Goal: Task Accomplishment & Management: Manage account settings

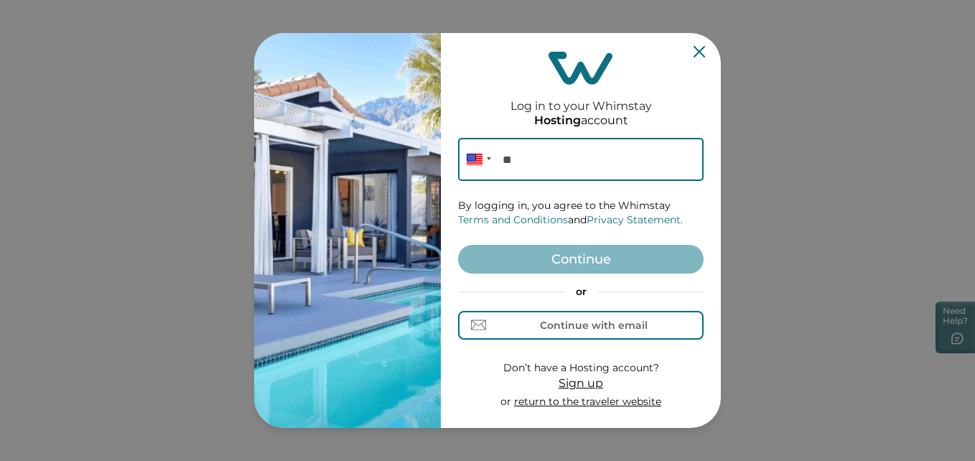
click at [704, 49] on div "Log in to your Whimstay Hosting account Phone ** By logging in, you agree to th…" at bounding box center [581, 230] width 280 height 395
click at [694, 55] on icon "Close" at bounding box center [699, 51] width 11 height 11
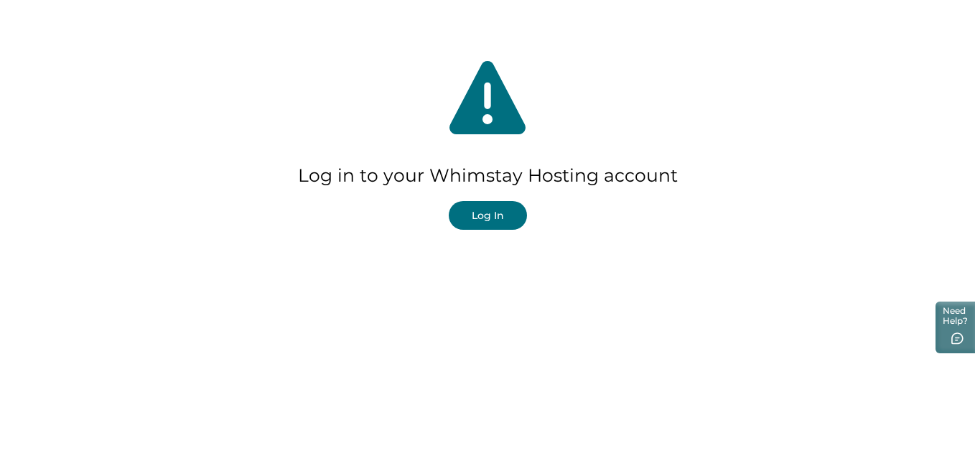
click at [506, 223] on button "Log In" at bounding box center [488, 215] width 78 height 29
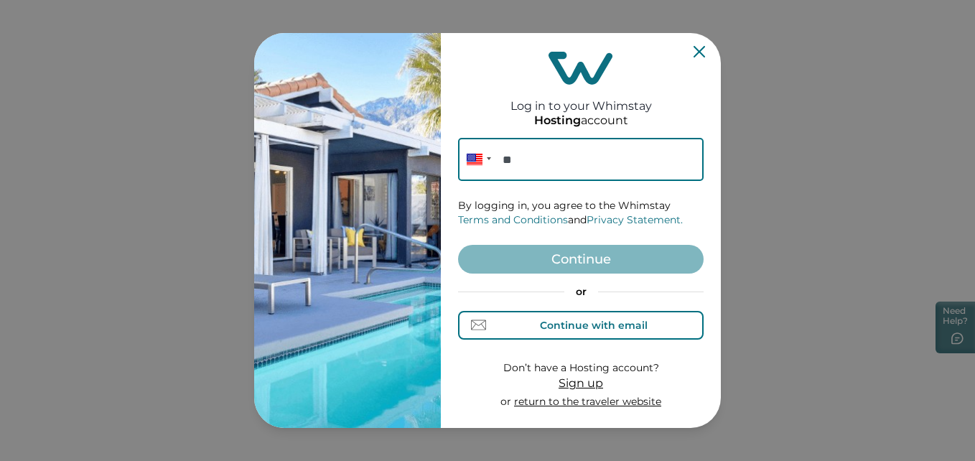
click at [583, 330] on div "Continue with email" at bounding box center [594, 325] width 108 height 11
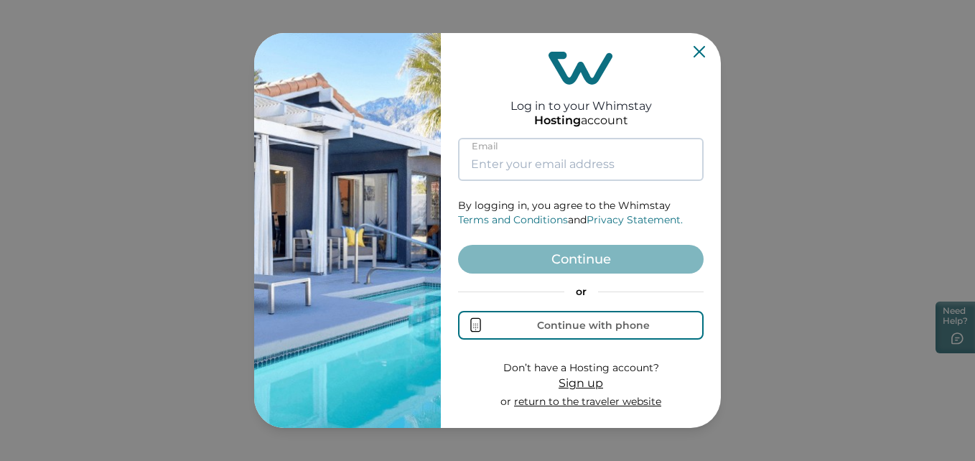
click at [509, 162] on input at bounding box center [581, 159] width 246 height 43
type input "[EMAIL_ADDRESS][DOMAIN_NAME]"
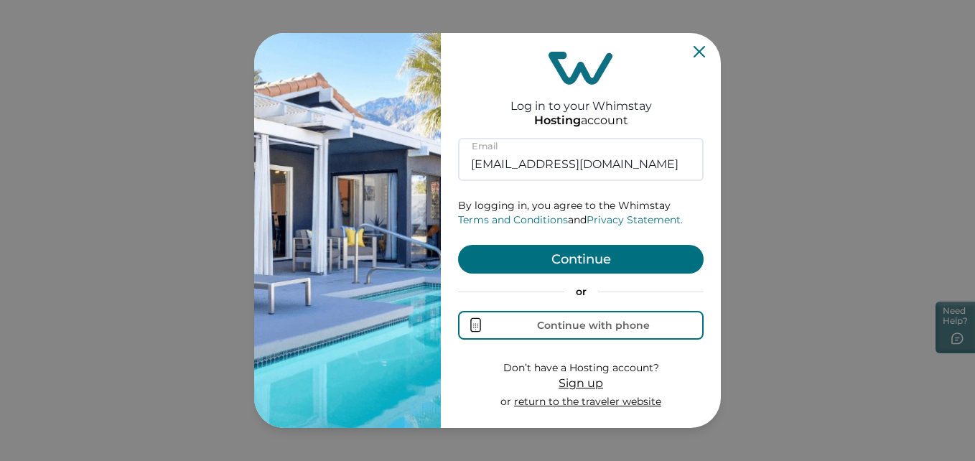
click at [537, 259] on button "Continue" at bounding box center [581, 259] width 246 height 29
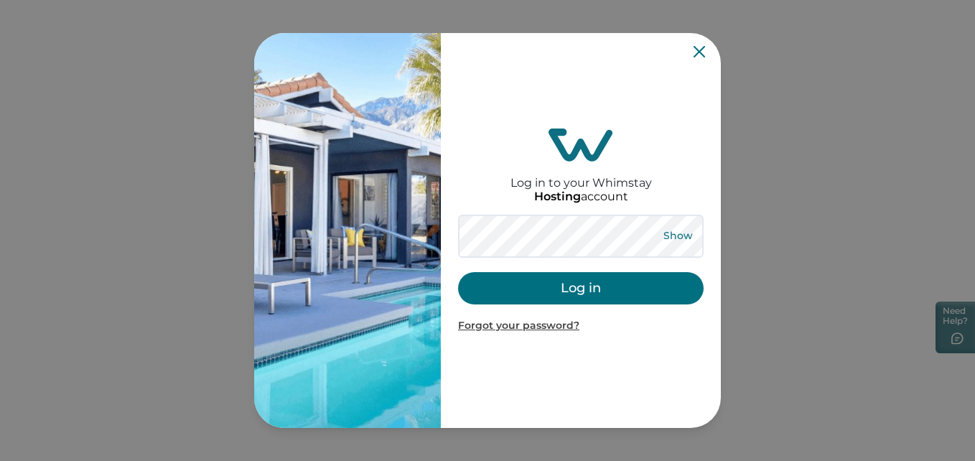
click at [660, 239] on button "Show" at bounding box center [678, 236] width 52 height 20
click at [595, 287] on button "Log in" at bounding box center [581, 288] width 246 height 32
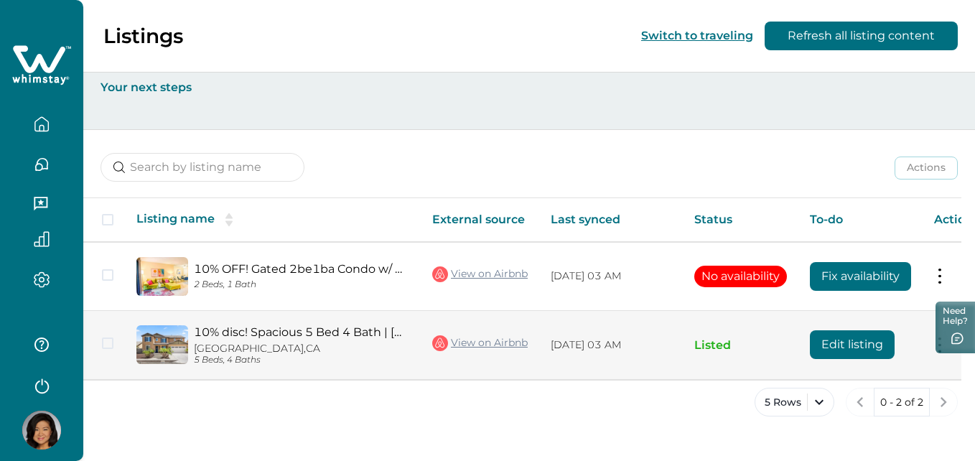
click at [205, 335] on link "10% disc! Spacious 5 Bed 4 Bath | [GEOGRAPHIC_DATA]" at bounding box center [301, 332] width 215 height 14
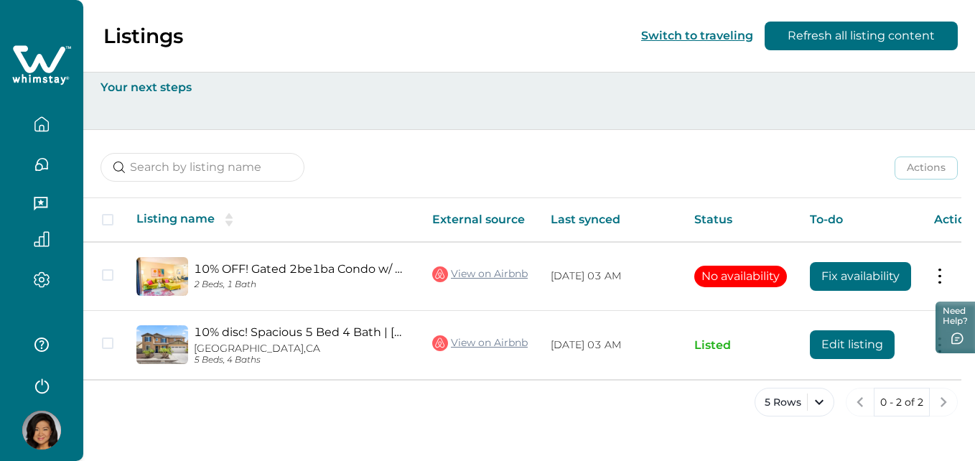
click at [49, 116] on icon "button" at bounding box center [42, 124] width 16 height 16
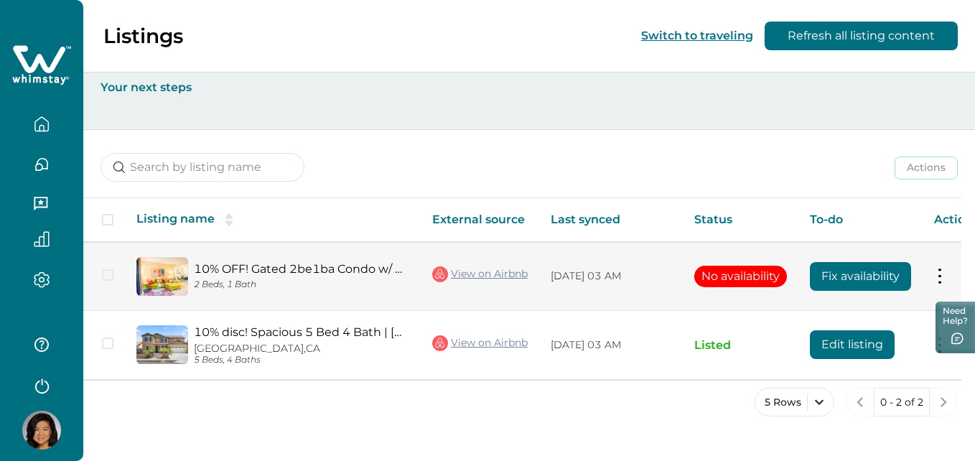
click at [409, 265] on link "10% OFF! Gated 2be1ba Condo w/ pool" at bounding box center [301, 269] width 215 height 14
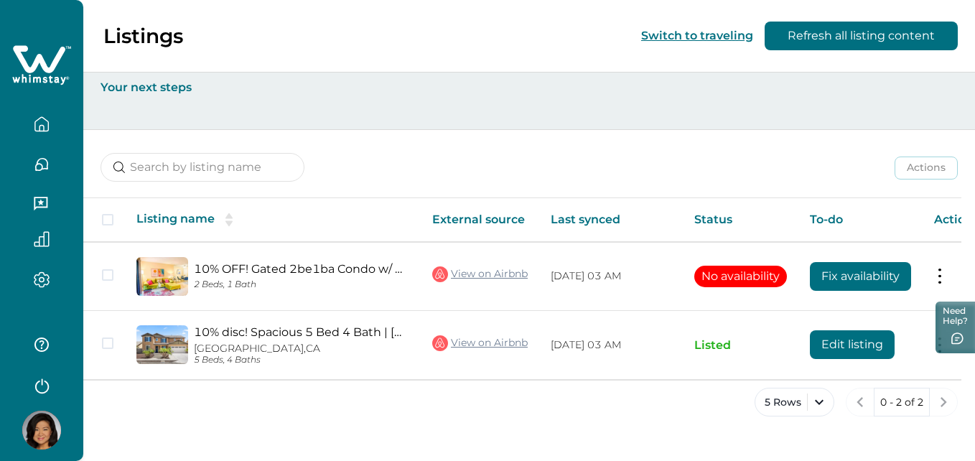
click at [52, 166] on button "button" at bounding box center [41, 164] width 60 height 29
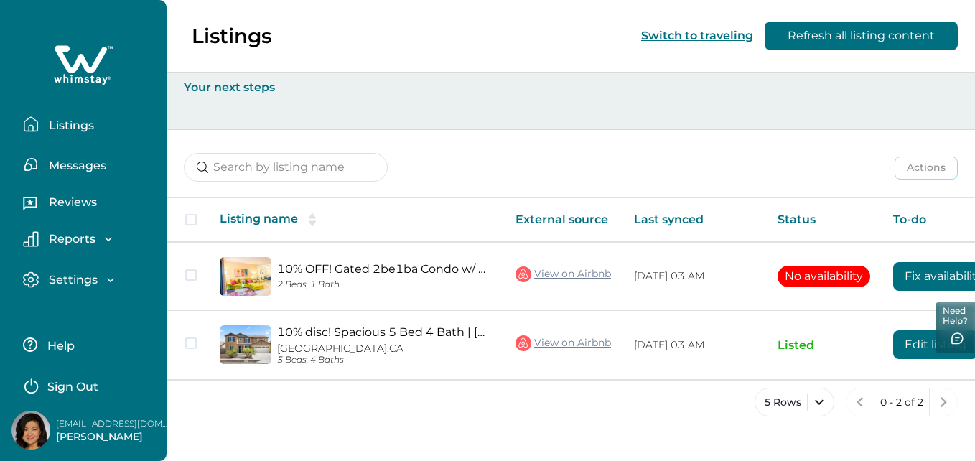
click at [81, 285] on p "Settings" at bounding box center [71, 280] width 53 height 14
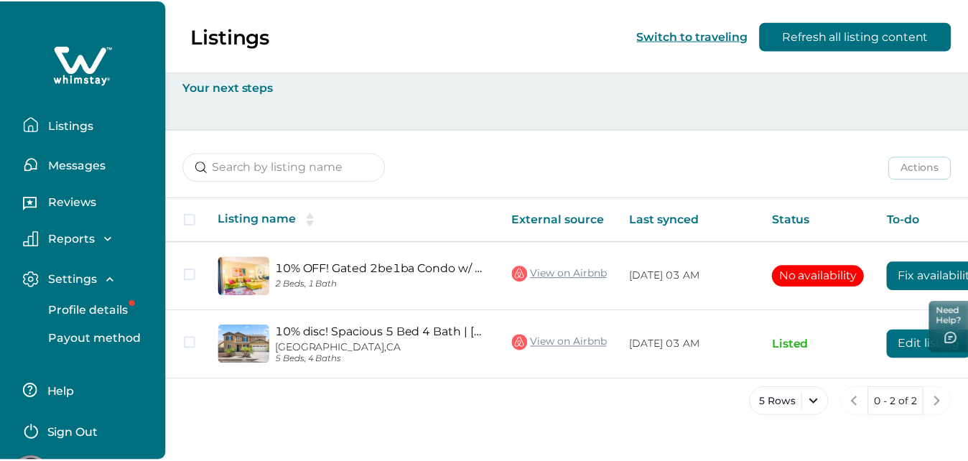
scroll to position [47, 0]
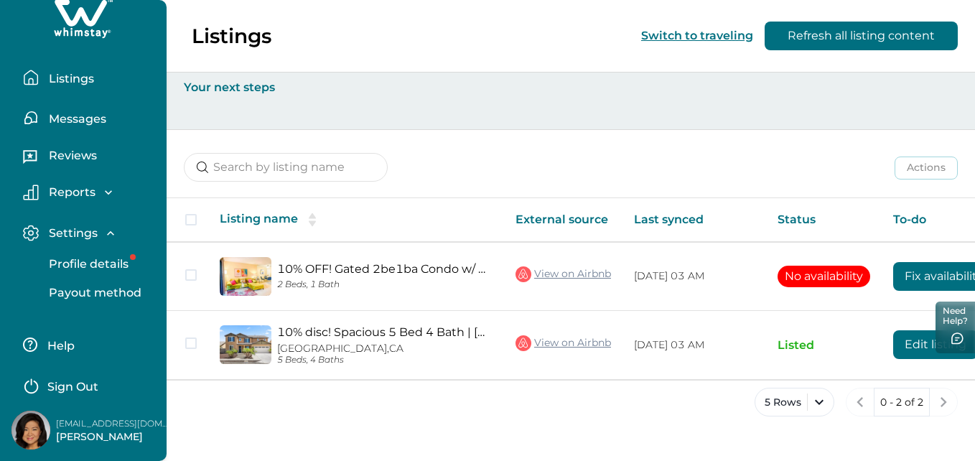
click at [114, 259] on p "Profile details" at bounding box center [87, 264] width 84 height 14
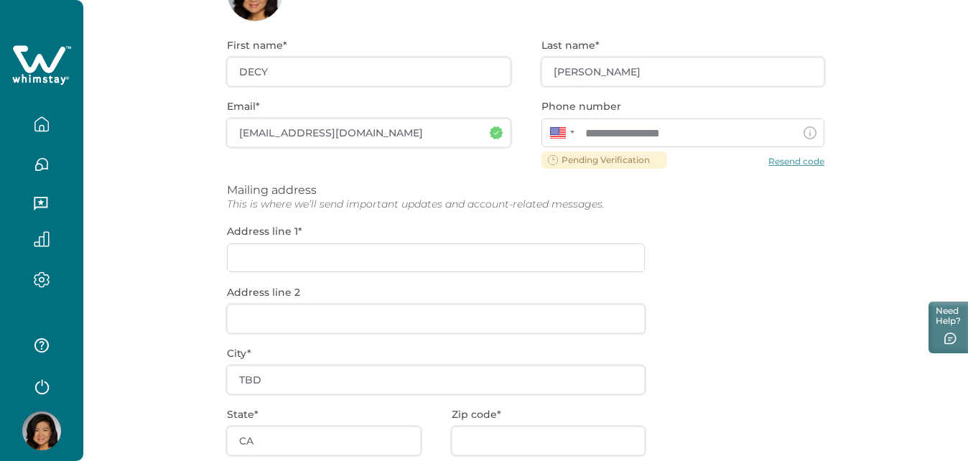
click at [664, 75] on div "**********" at bounding box center [526, 318] width 598 height 592
click at [646, 71] on div "**********" at bounding box center [526, 318] width 598 height 592
click at [603, 74] on div "**********" at bounding box center [526, 318] width 598 height 592
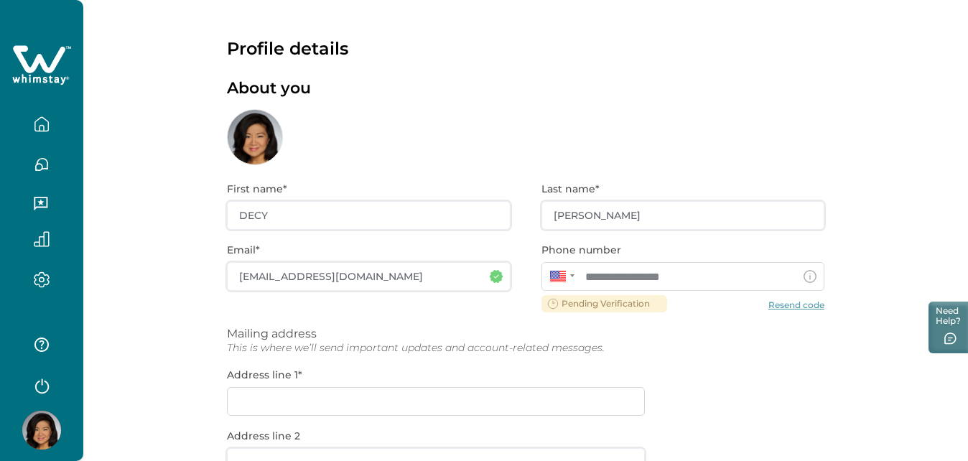
click at [34, 126] on icon "button" at bounding box center [42, 124] width 16 height 16
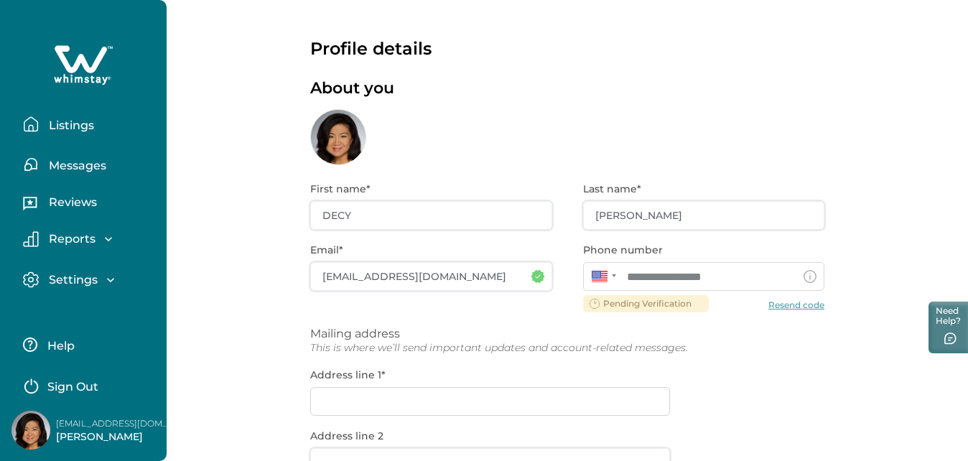
click at [63, 166] on p "Messages" at bounding box center [76, 166] width 62 height 14
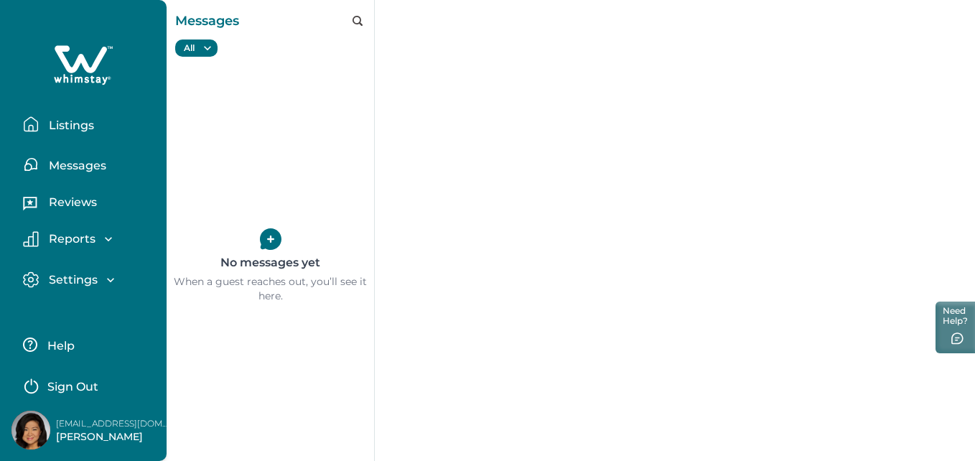
click at [88, 202] on p "Reviews" at bounding box center [71, 202] width 52 height 14
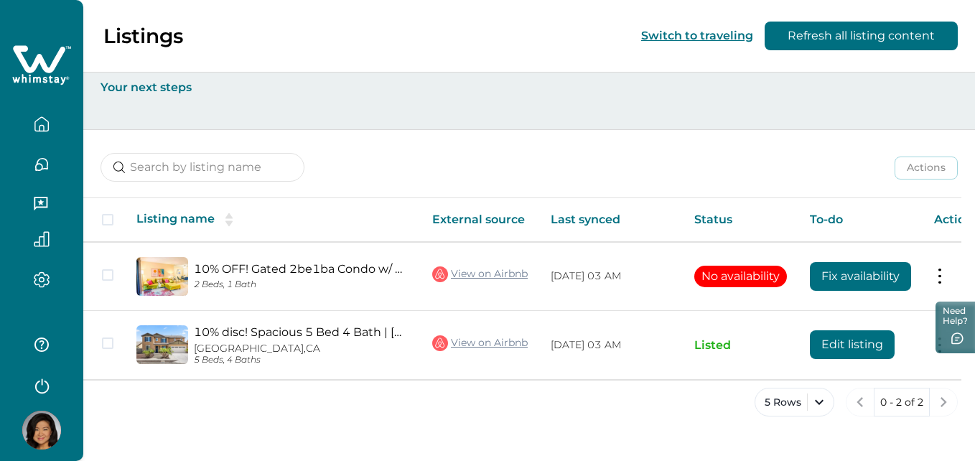
click at [673, 34] on button "Switch to traveling" at bounding box center [697, 36] width 112 height 14
